Goal: Complete application form

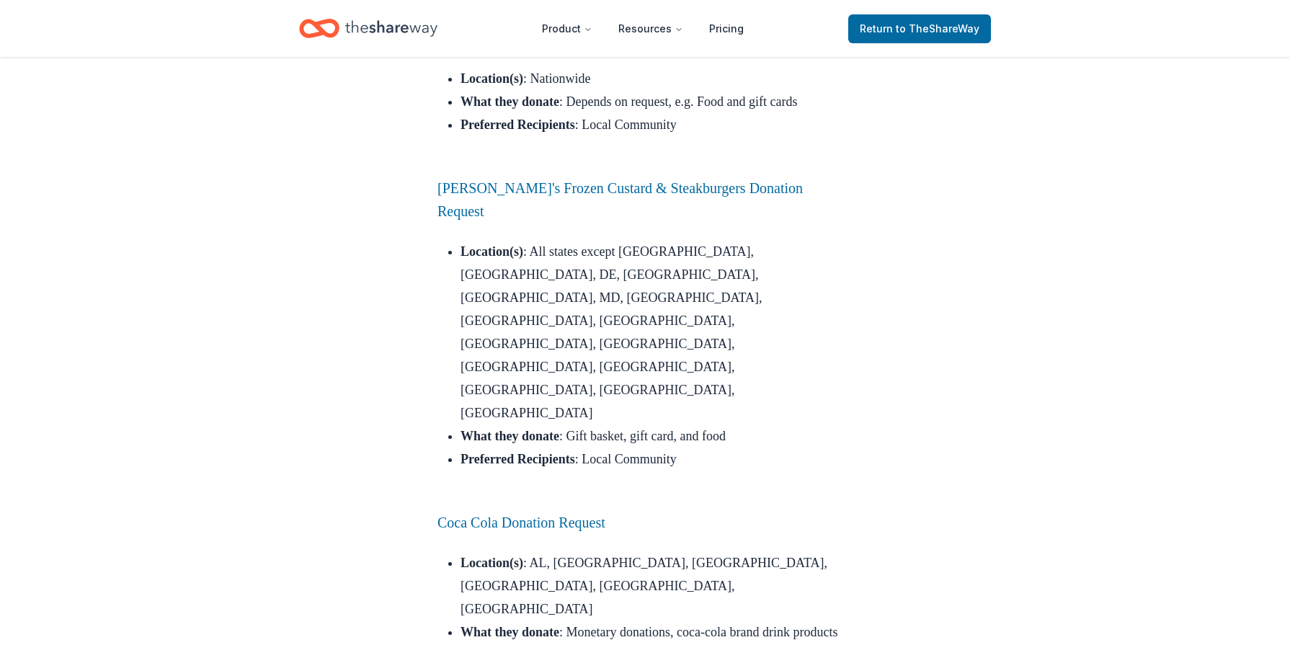
scroll to position [5065, 0]
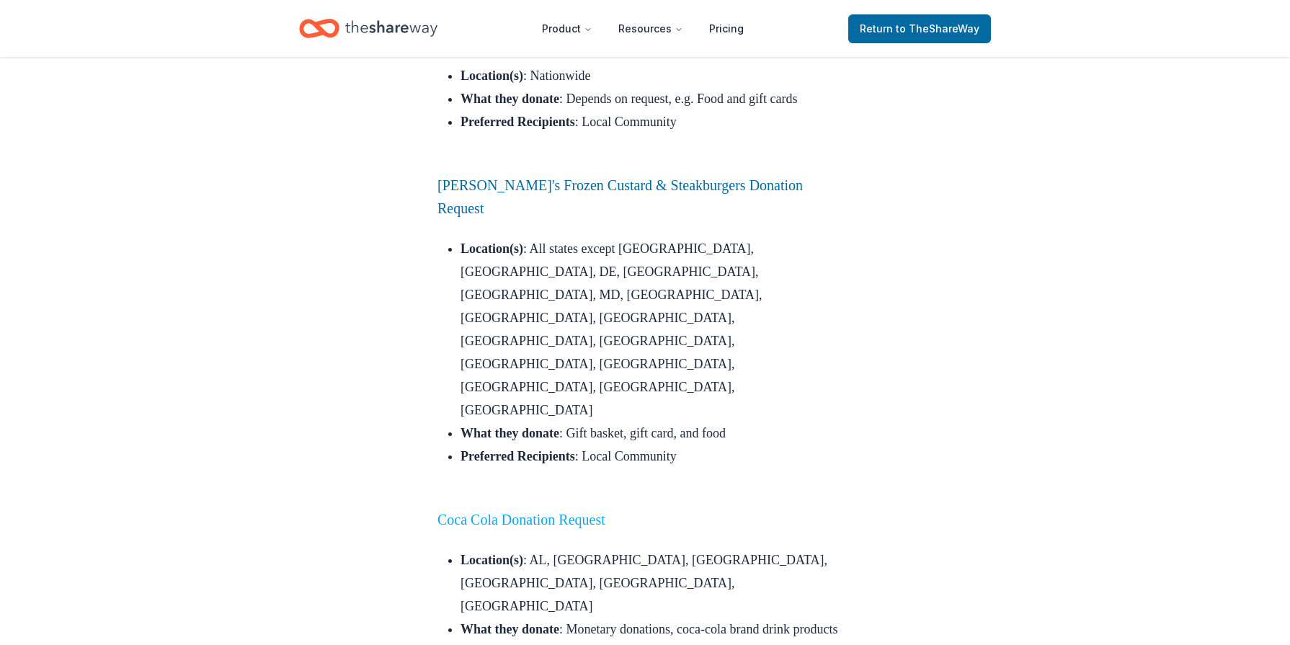
click at [541, 512] on link "Coca Cola Donation Request" at bounding box center [522, 520] width 168 height 16
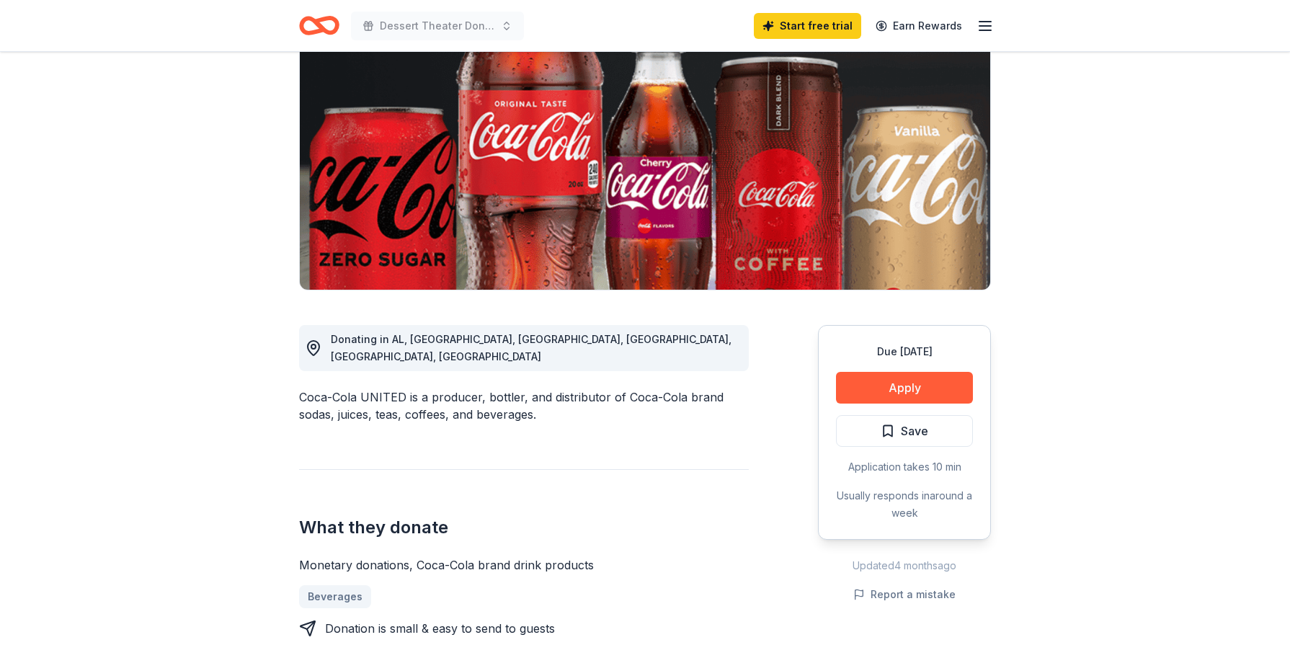
scroll to position [151, 0]
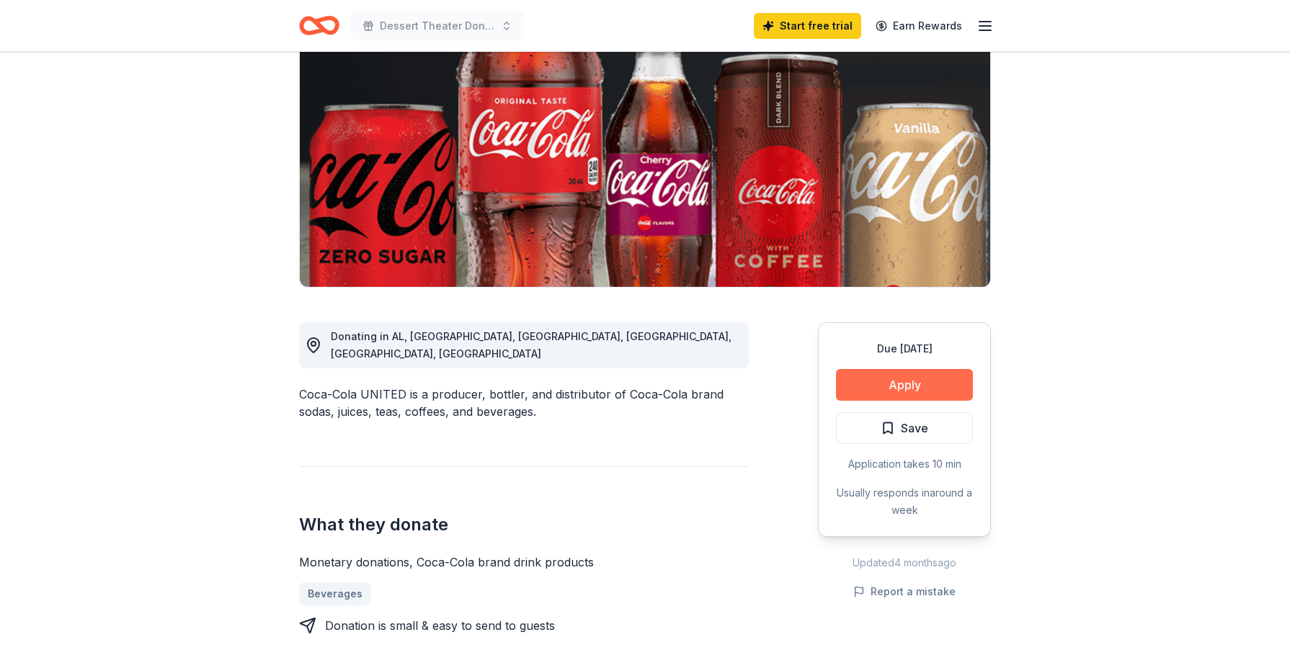
click at [902, 389] on button "Apply" at bounding box center [904, 385] width 137 height 32
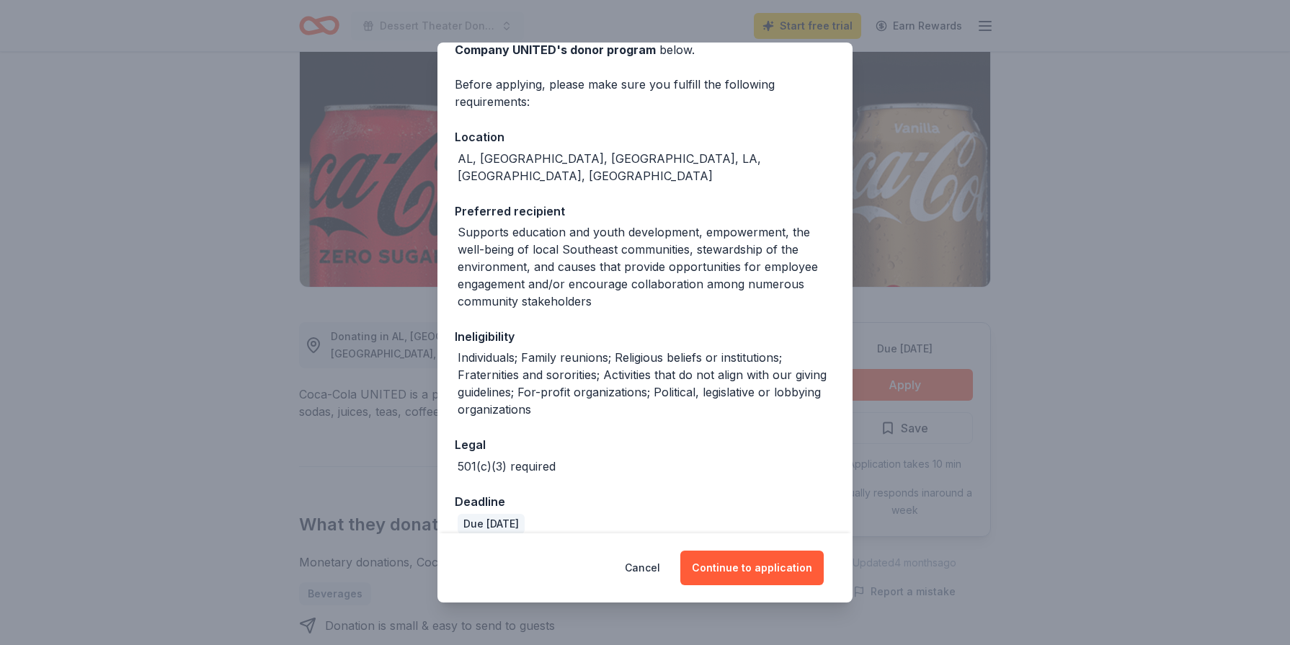
scroll to position [88, 0]
drag, startPoint x: 742, startPoint y: 570, endPoint x: 752, endPoint y: 567, distance: 10.5
click at [745, 569] on button "Continue to application" at bounding box center [751, 568] width 143 height 35
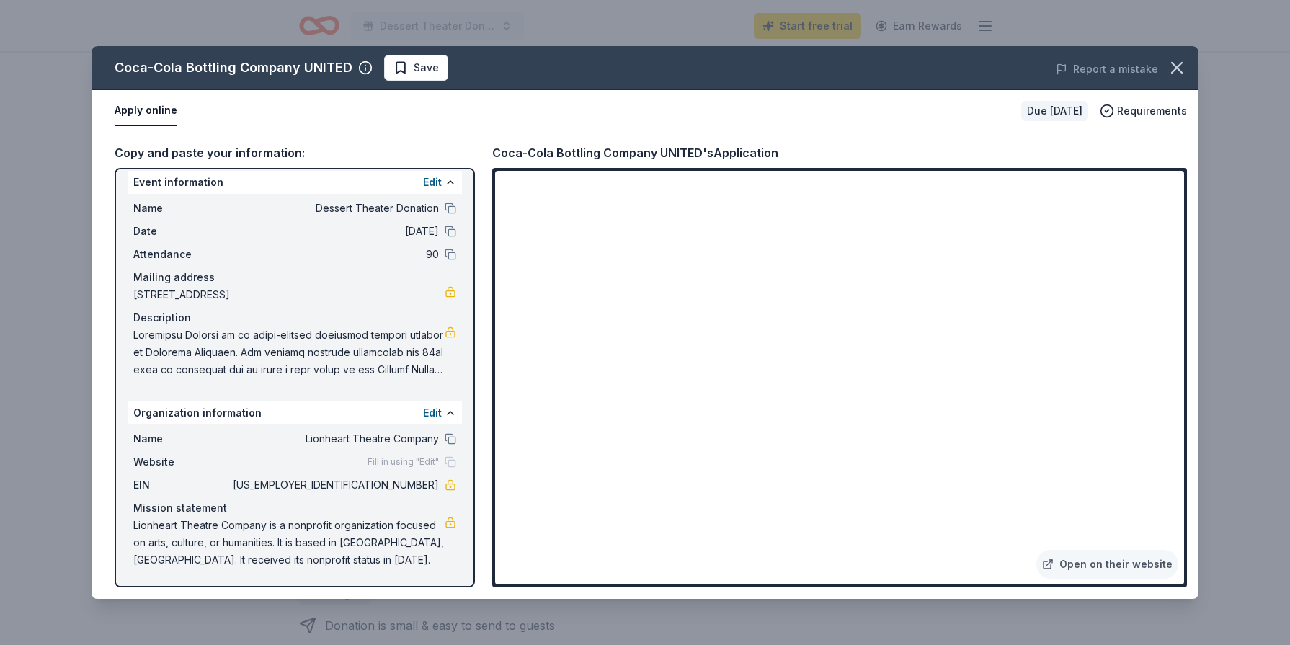
scroll to position [10, 0]
click at [437, 182] on button "Edit" at bounding box center [432, 182] width 19 height 17
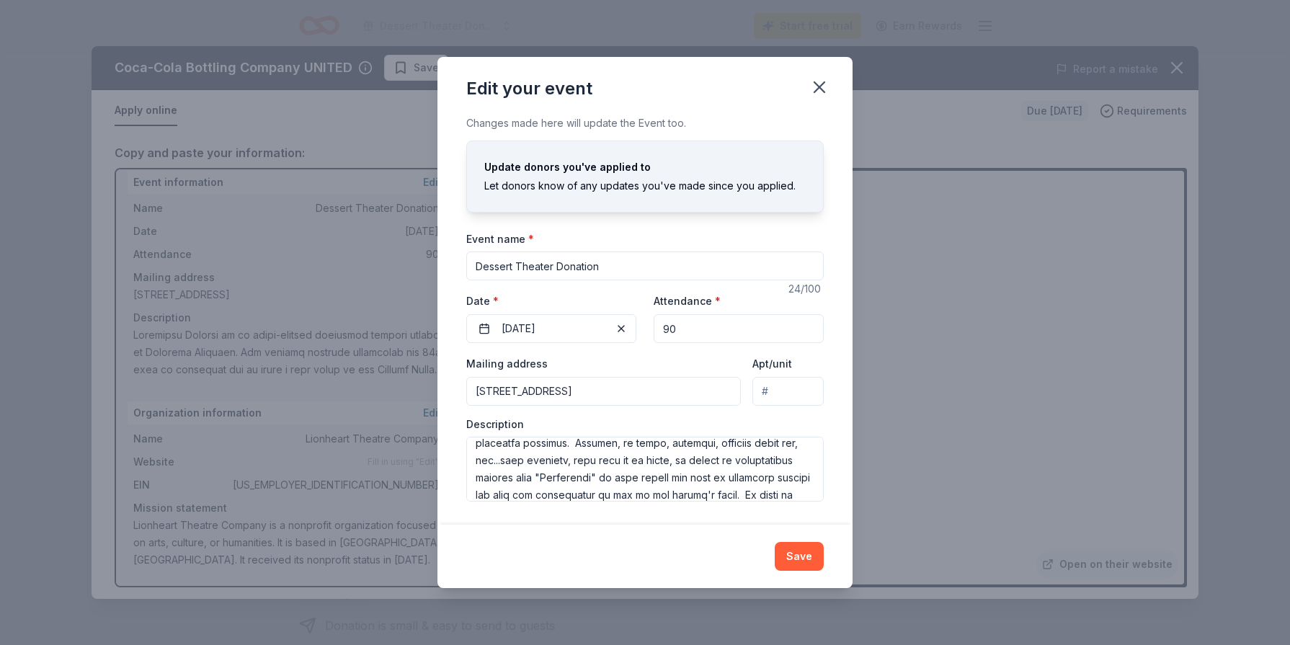
scroll to position [141, 0]
drag, startPoint x: 651, startPoint y: 483, endPoint x: 600, endPoint y: 481, distance: 50.5
click at [600, 481] on textarea at bounding box center [645, 469] width 358 height 65
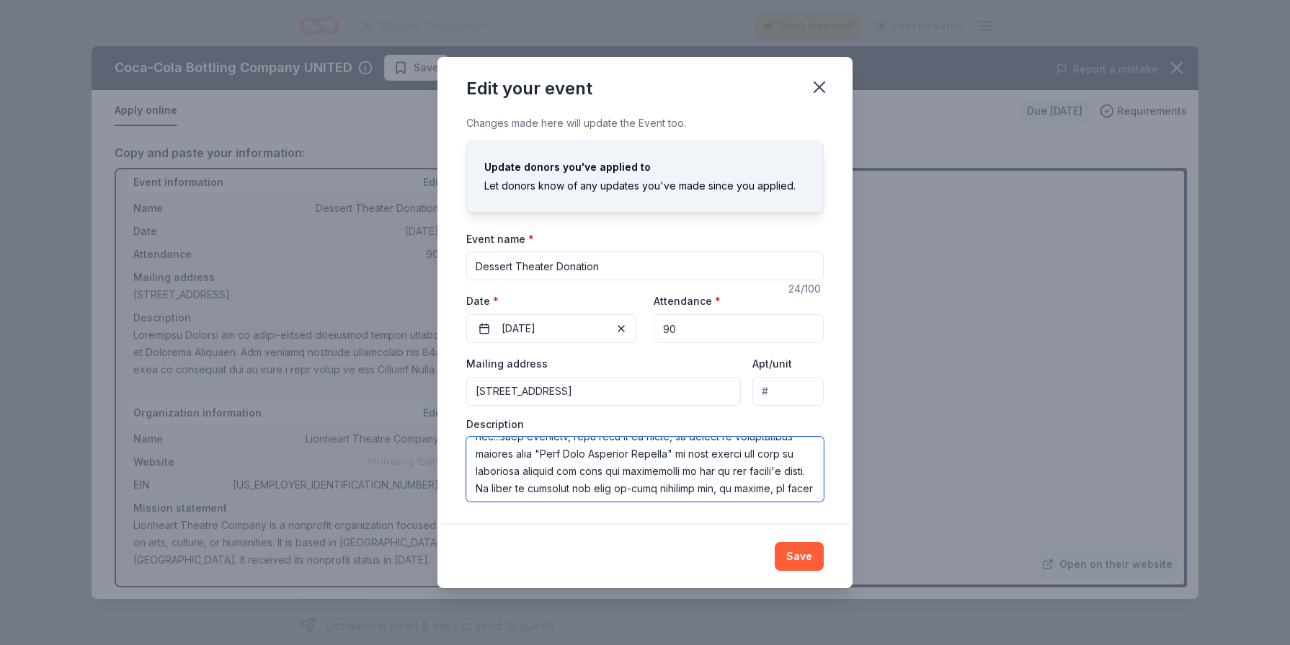
drag, startPoint x: 734, startPoint y: 488, endPoint x: 701, endPoint y: 488, distance: 33.2
click at [701, 488] on textarea at bounding box center [645, 469] width 358 height 65
drag, startPoint x: 548, startPoint y: 484, endPoint x: 596, endPoint y: 484, distance: 48.3
click at [596, 484] on textarea at bounding box center [645, 469] width 358 height 65
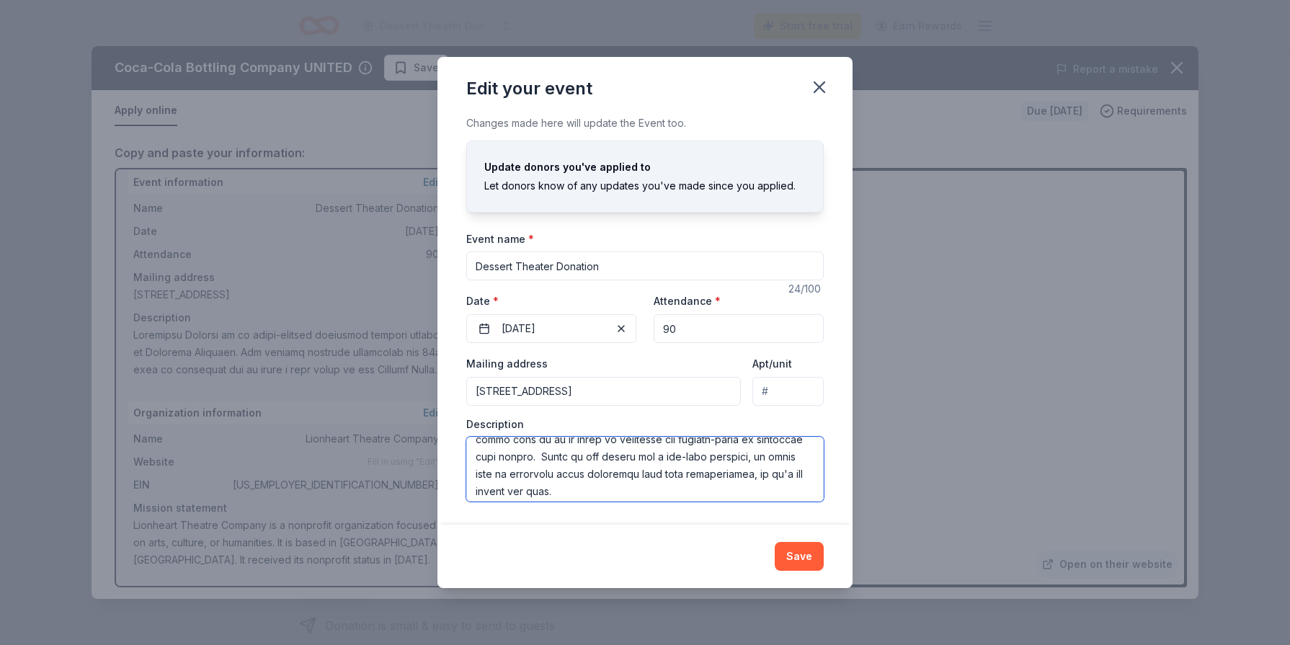
scroll to position [273, 0]
drag, startPoint x: 656, startPoint y: 457, endPoint x: 604, endPoint y: 456, distance: 51.9
click at [604, 456] on textarea at bounding box center [645, 469] width 358 height 65
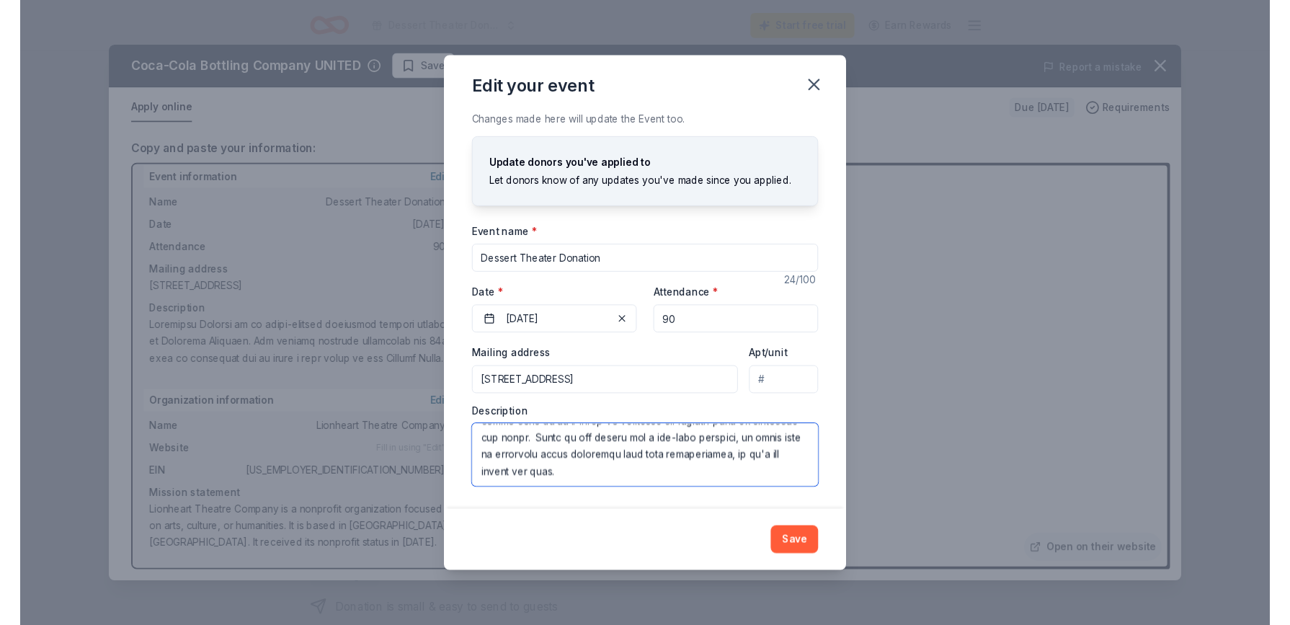
scroll to position [277, 0]
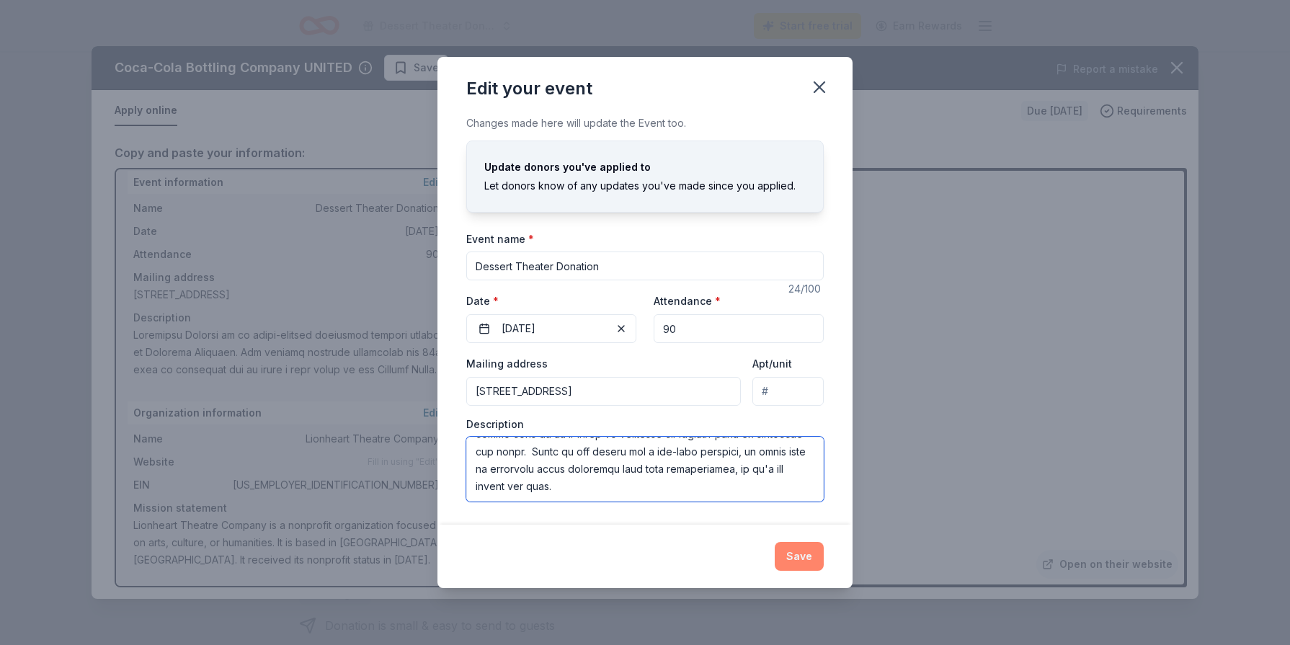
type textarea "[GEOGRAPHIC_DATA] is an award-winning community theater located in [GEOGRAPHIC_…"
click at [811, 554] on button "Save" at bounding box center [799, 556] width 49 height 29
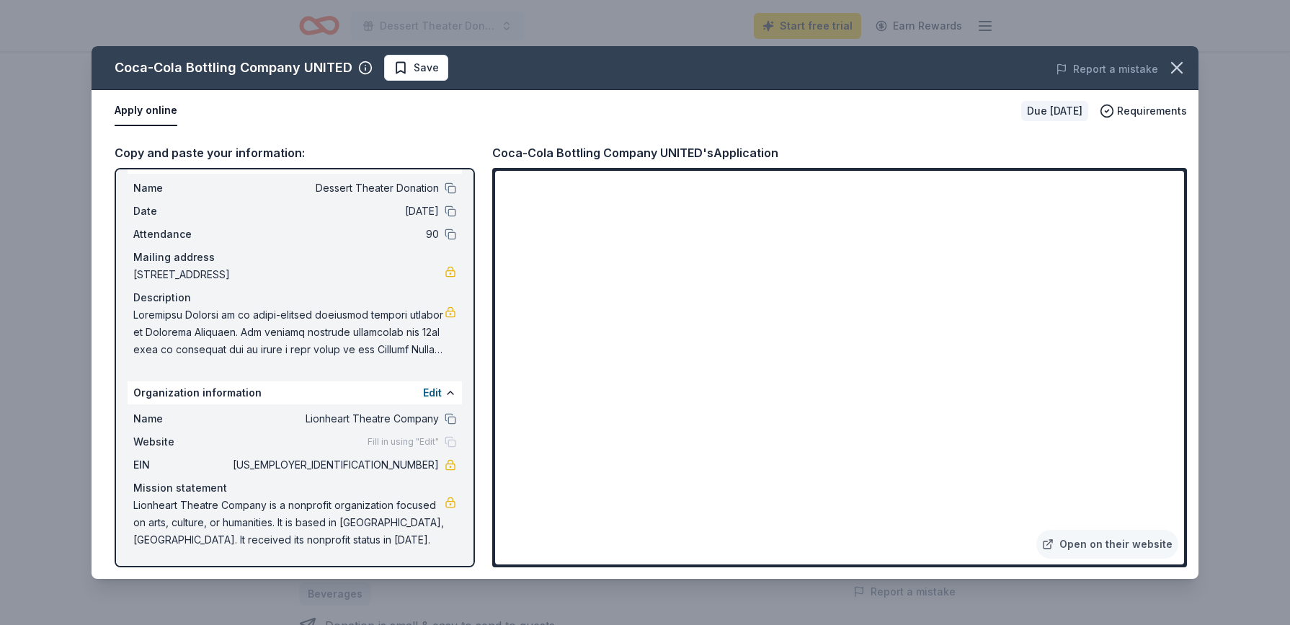
scroll to position [30, 0]
drag, startPoint x: 494, startPoint y: 412, endPoint x: 439, endPoint y: 395, distance: 57.2
click at [439, 395] on button "Edit" at bounding box center [432, 392] width 19 height 17
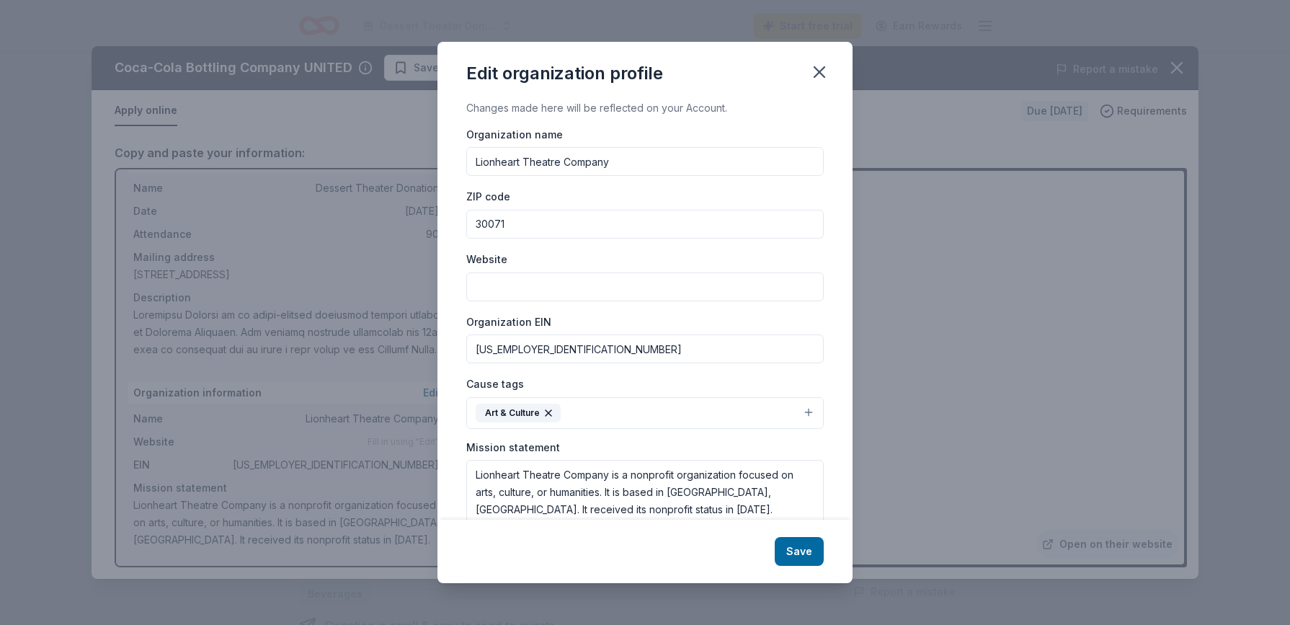
click at [492, 283] on input "Website" at bounding box center [645, 286] width 358 height 29
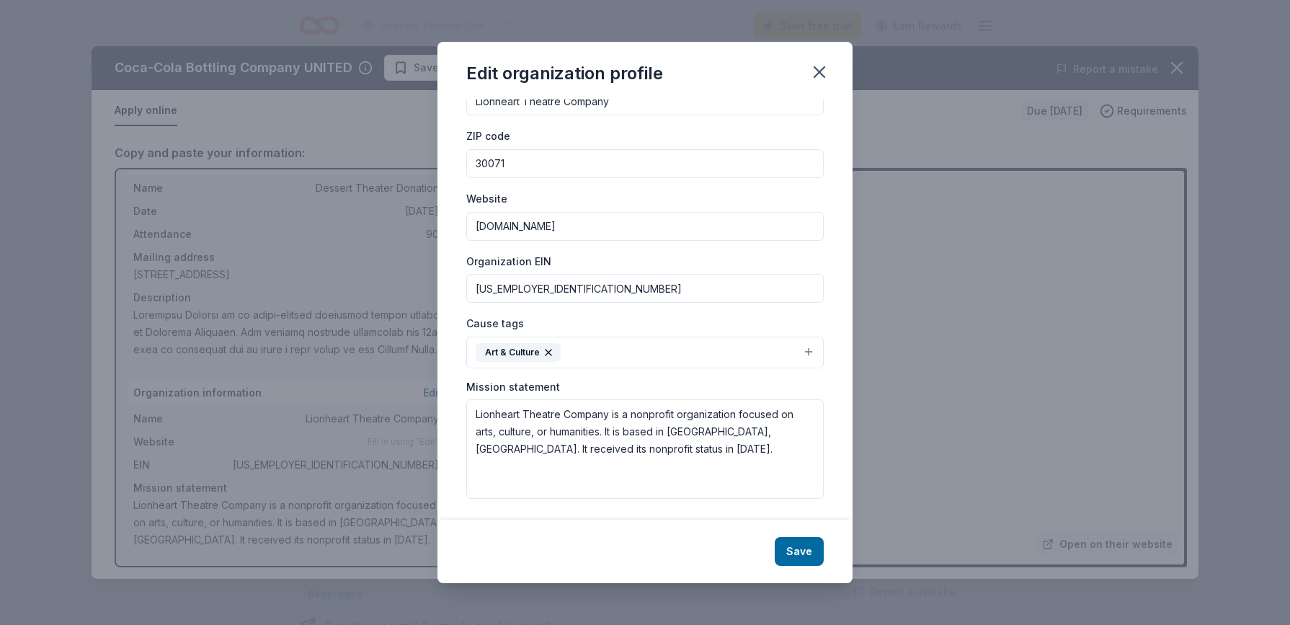
scroll to position [60, 0]
type input "[DOMAIN_NAME]"
drag, startPoint x: 804, startPoint y: 557, endPoint x: 786, endPoint y: 528, distance: 34.4
click at [804, 557] on button "Save" at bounding box center [799, 551] width 49 height 29
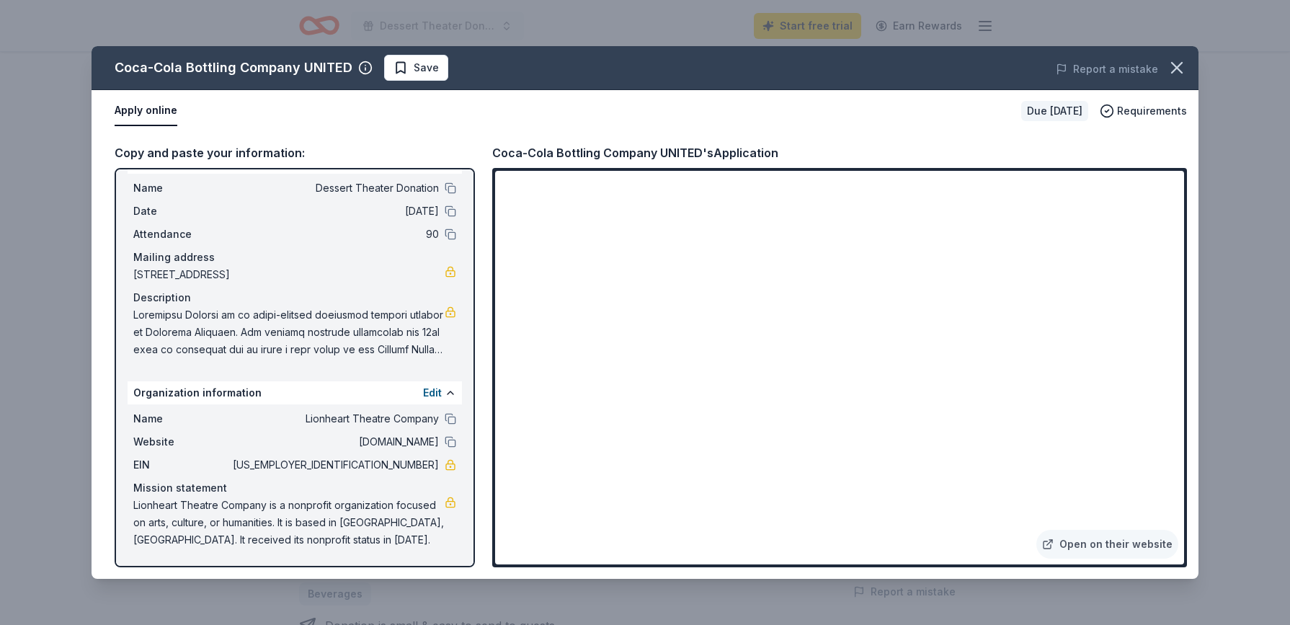
scroll to position [30, 0]
click at [1110, 543] on link "Open on their website" at bounding box center [1108, 544] width 142 height 29
